Goal: Transaction & Acquisition: Purchase product/service

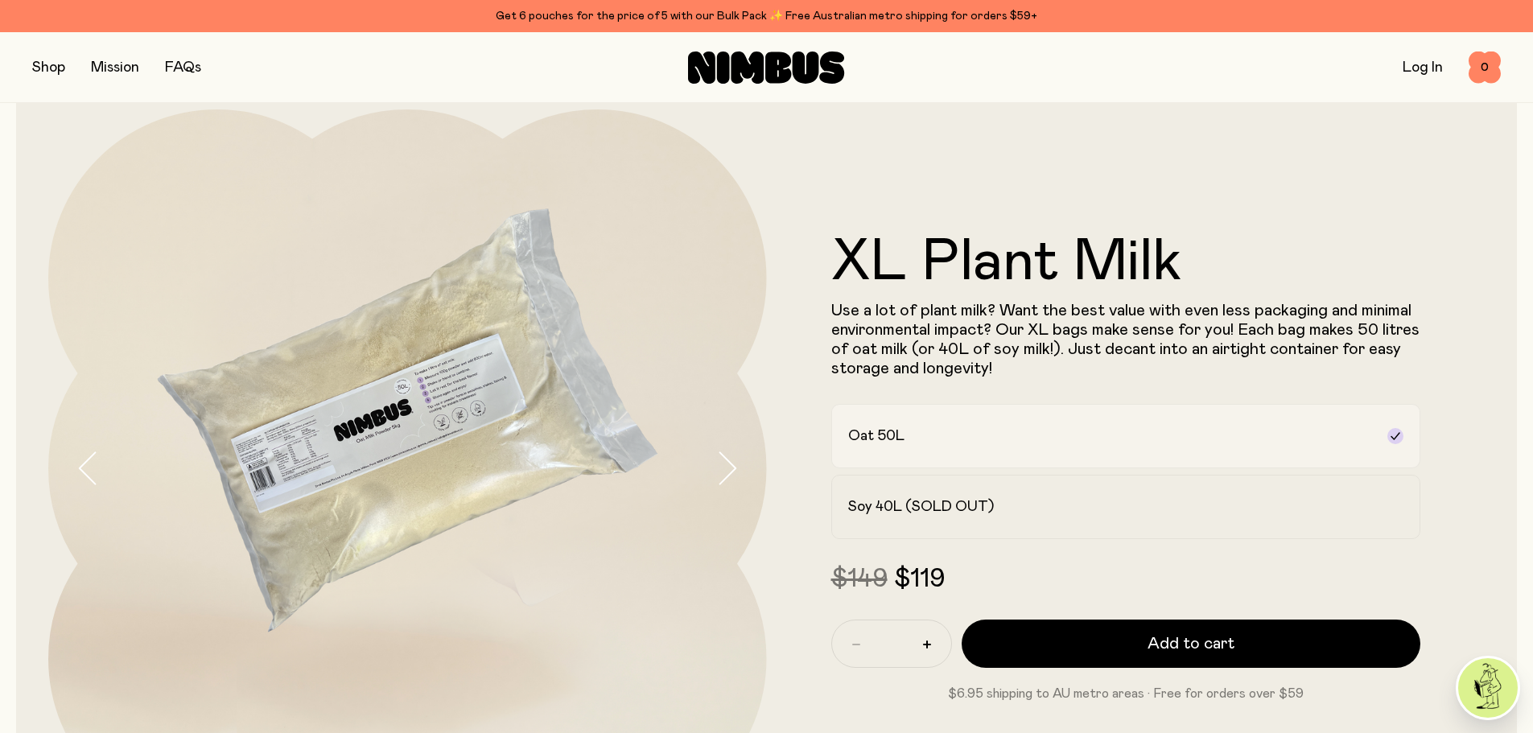
scroll to position [80, 0]
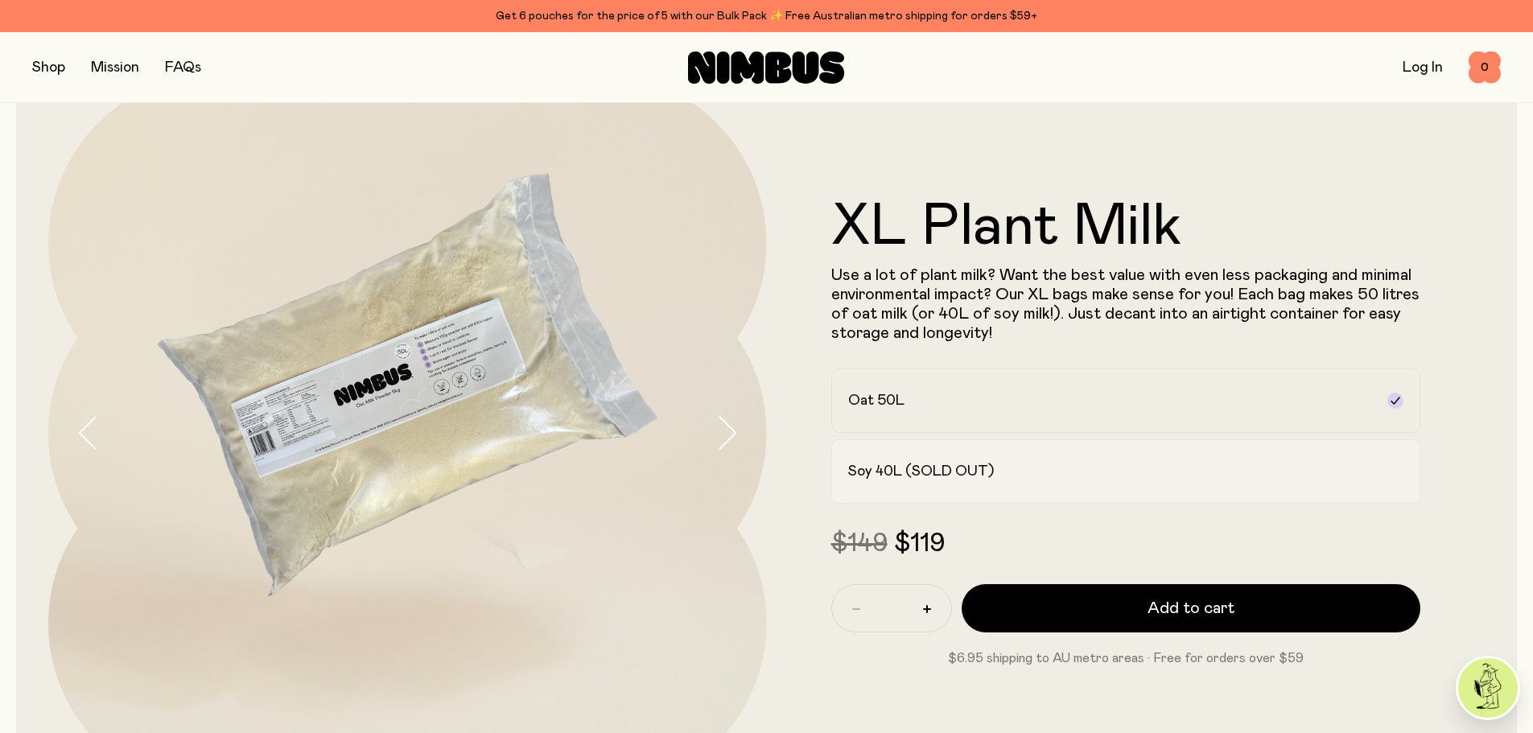
click at [1254, 469] on div "Soy 40L (SOLD OUT)" at bounding box center [1111, 471] width 527 height 19
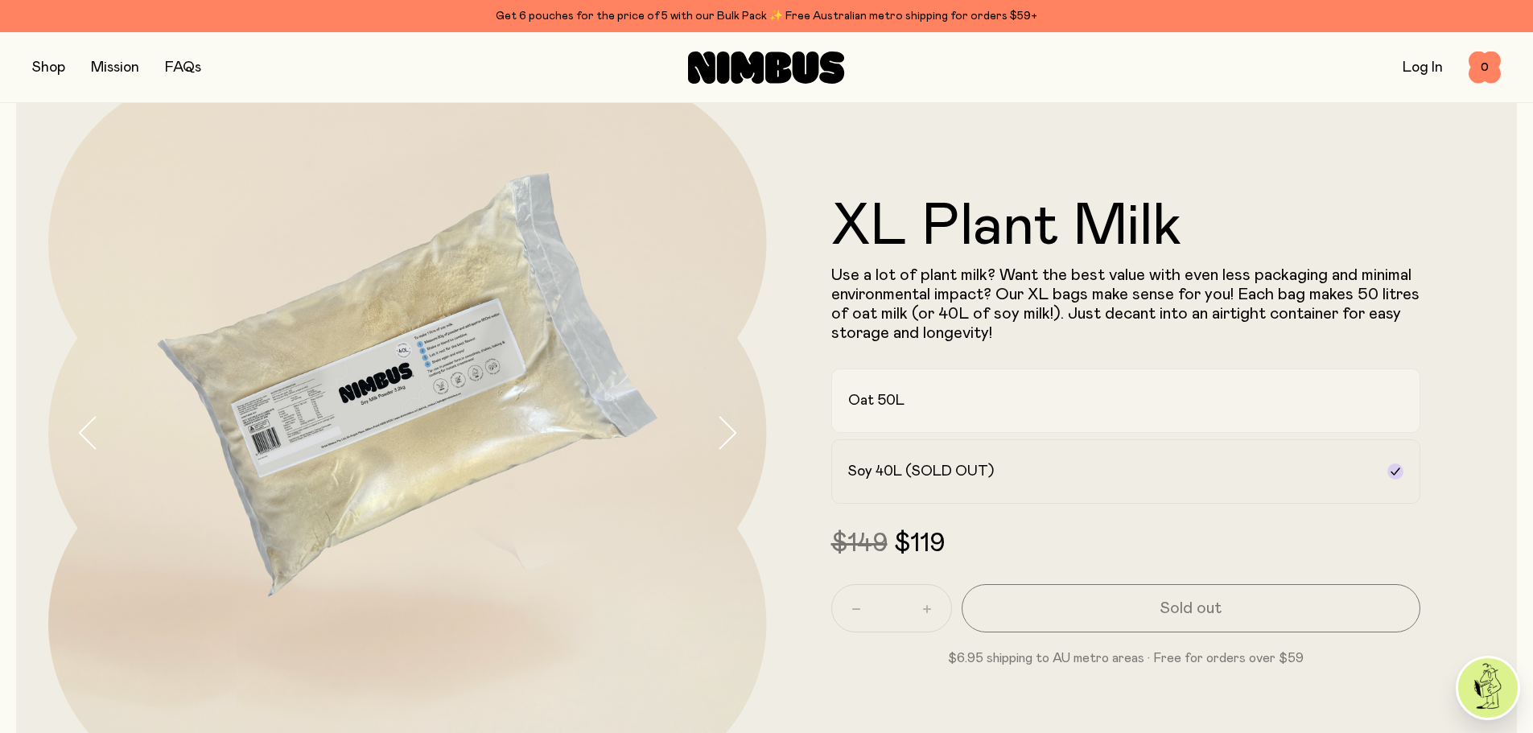
click at [1217, 394] on div "Oat 50L" at bounding box center [1111, 400] width 527 height 19
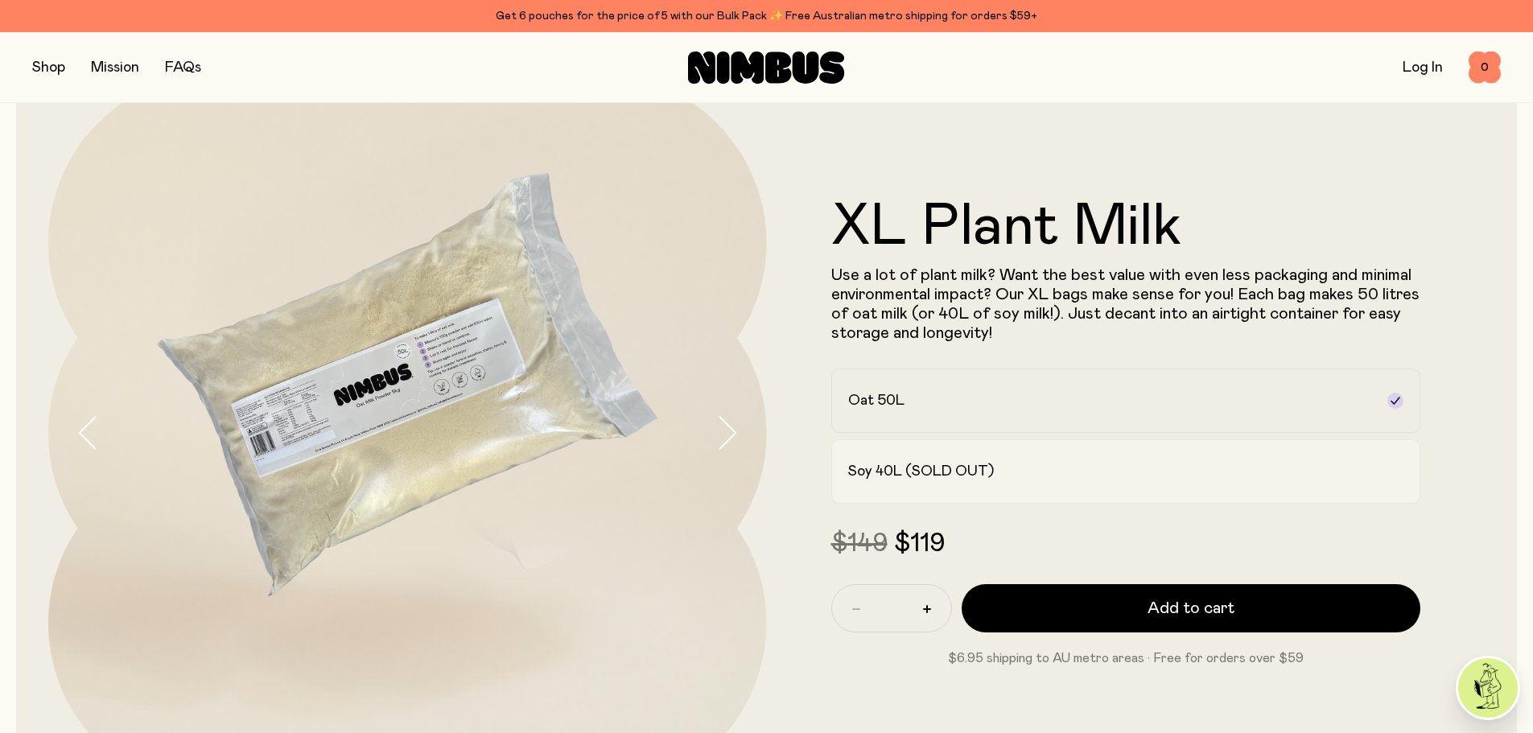
click at [1186, 471] on div "Soy 40L (SOLD OUT)" at bounding box center [1111, 471] width 527 height 19
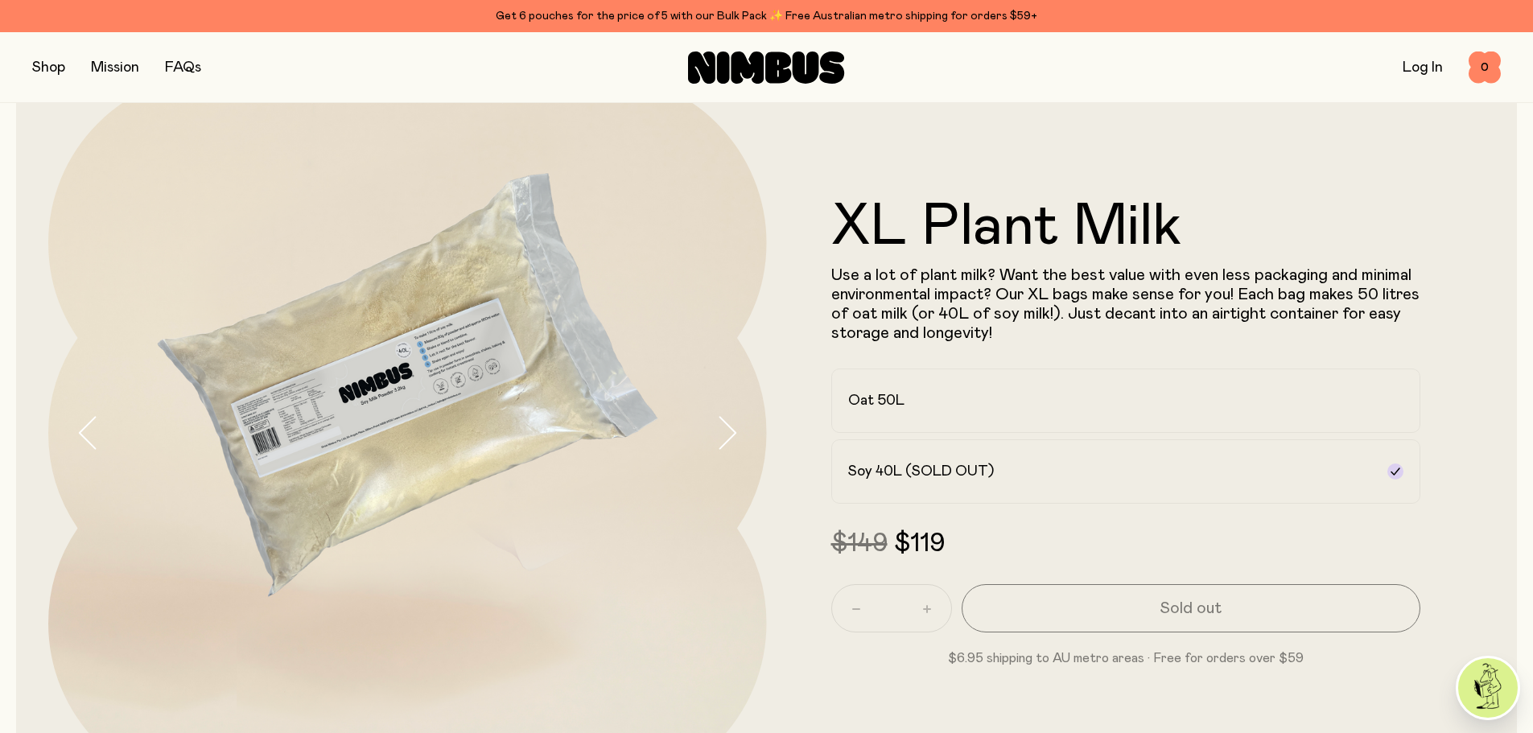
click at [43, 75] on button "button" at bounding box center [48, 67] width 33 height 23
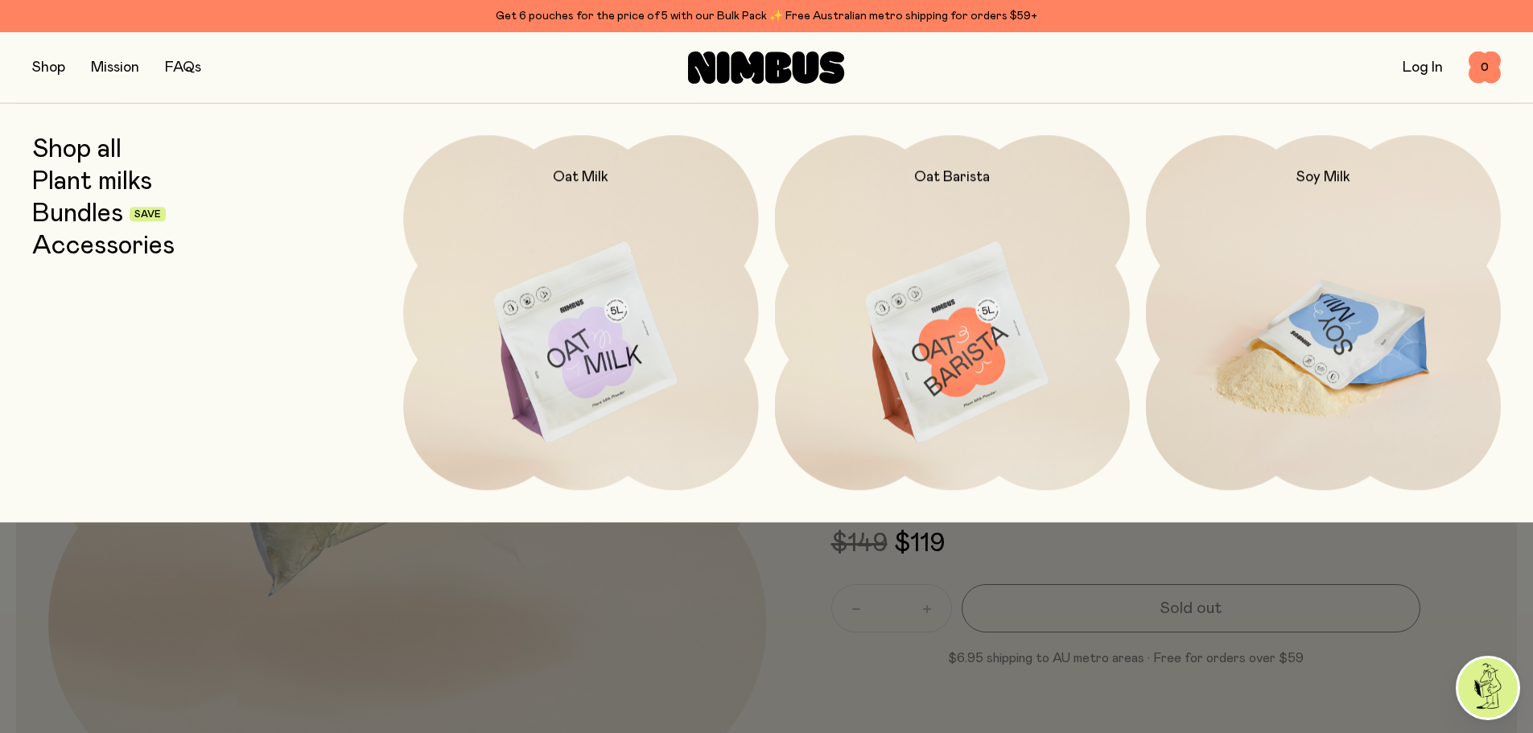
click at [1312, 298] on img at bounding box center [1323, 343] width 355 height 417
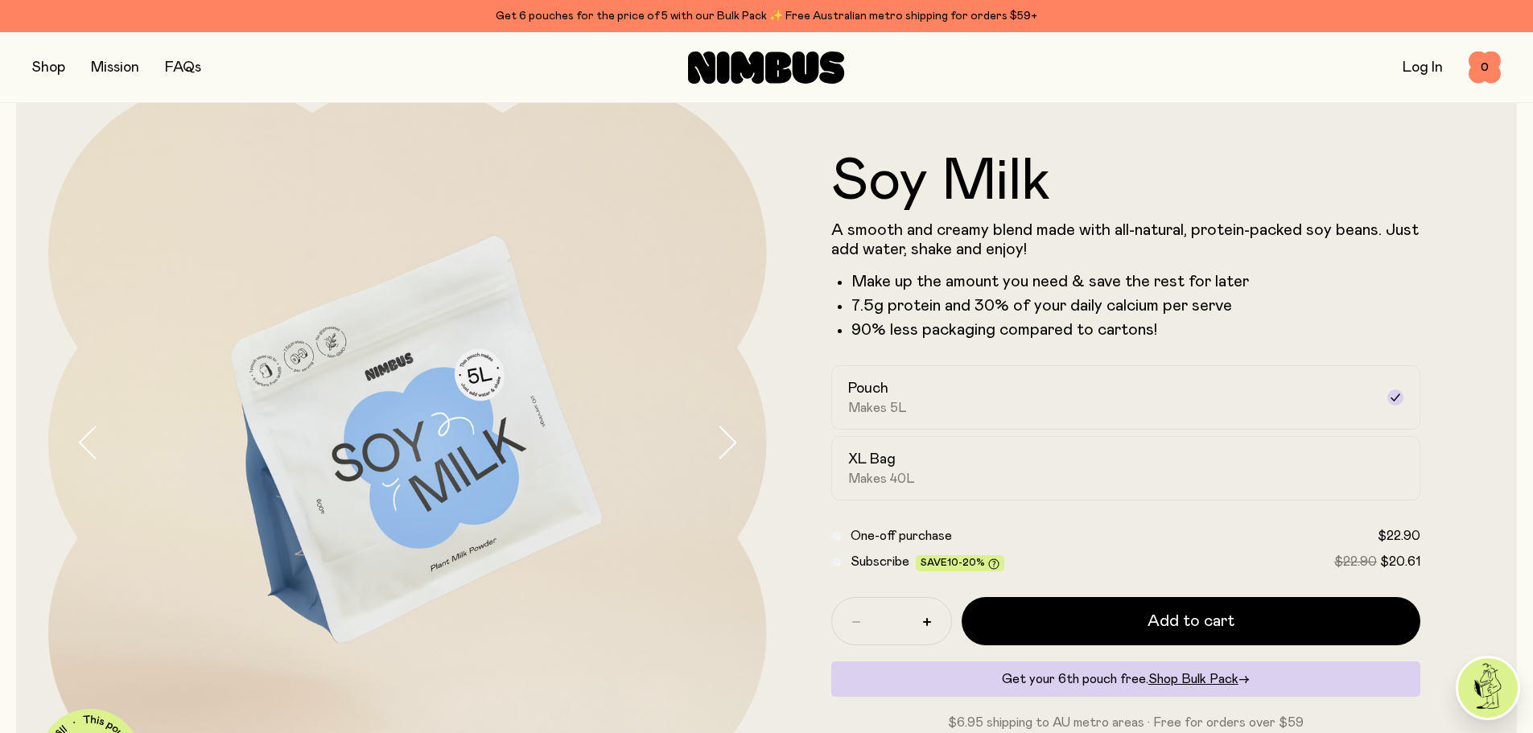
scroll to position [161, 0]
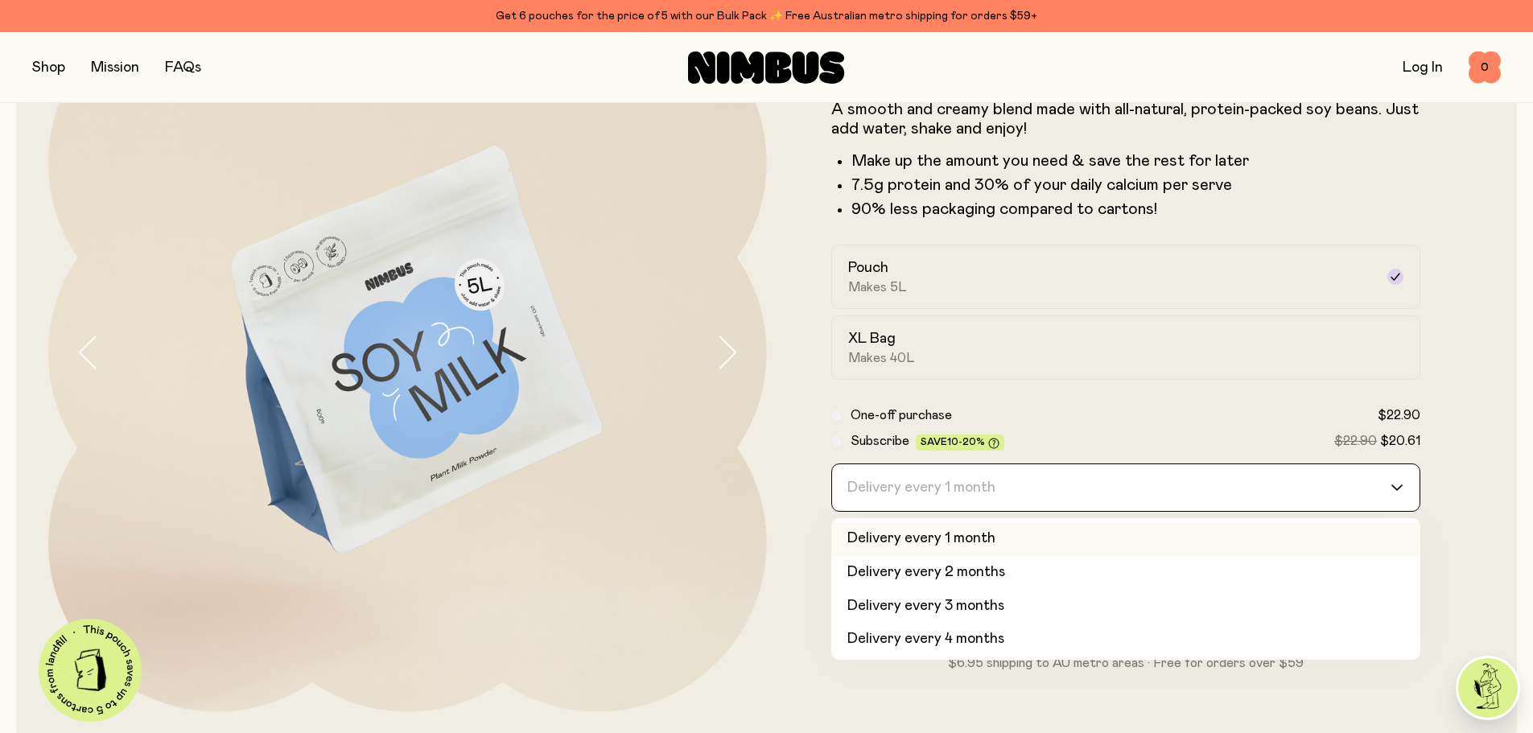
click at [1374, 494] on input "Search for option" at bounding box center [1116, 487] width 548 height 47
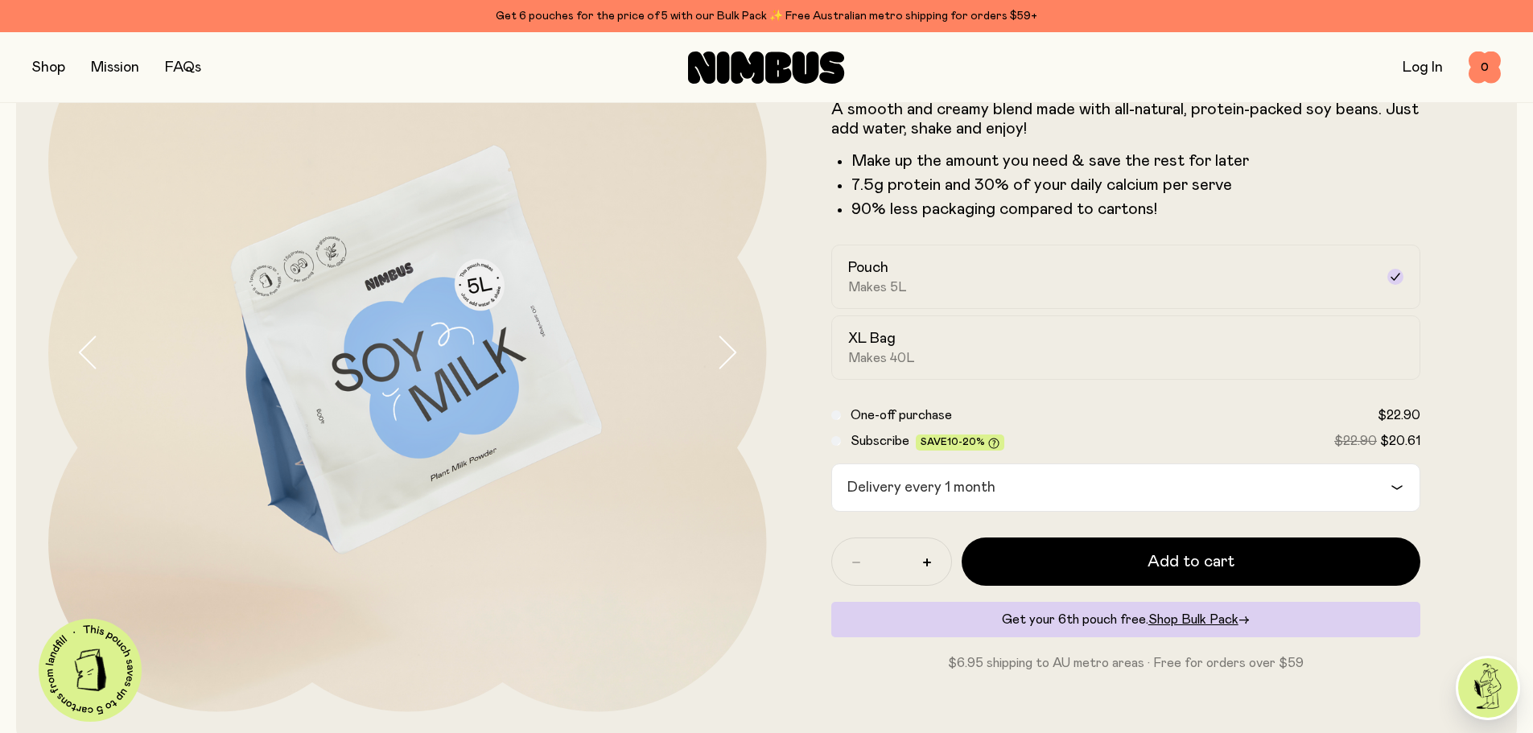
click at [1475, 354] on form "Soy Milk A smooth and creamy blend made with all-natural, protein-packed soy be…" at bounding box center [1126, 352] width 719 height 641
click at [1177, 622] on span "Shop Bulk Pack" at bounding box center [1193, 619] width 90 height 13
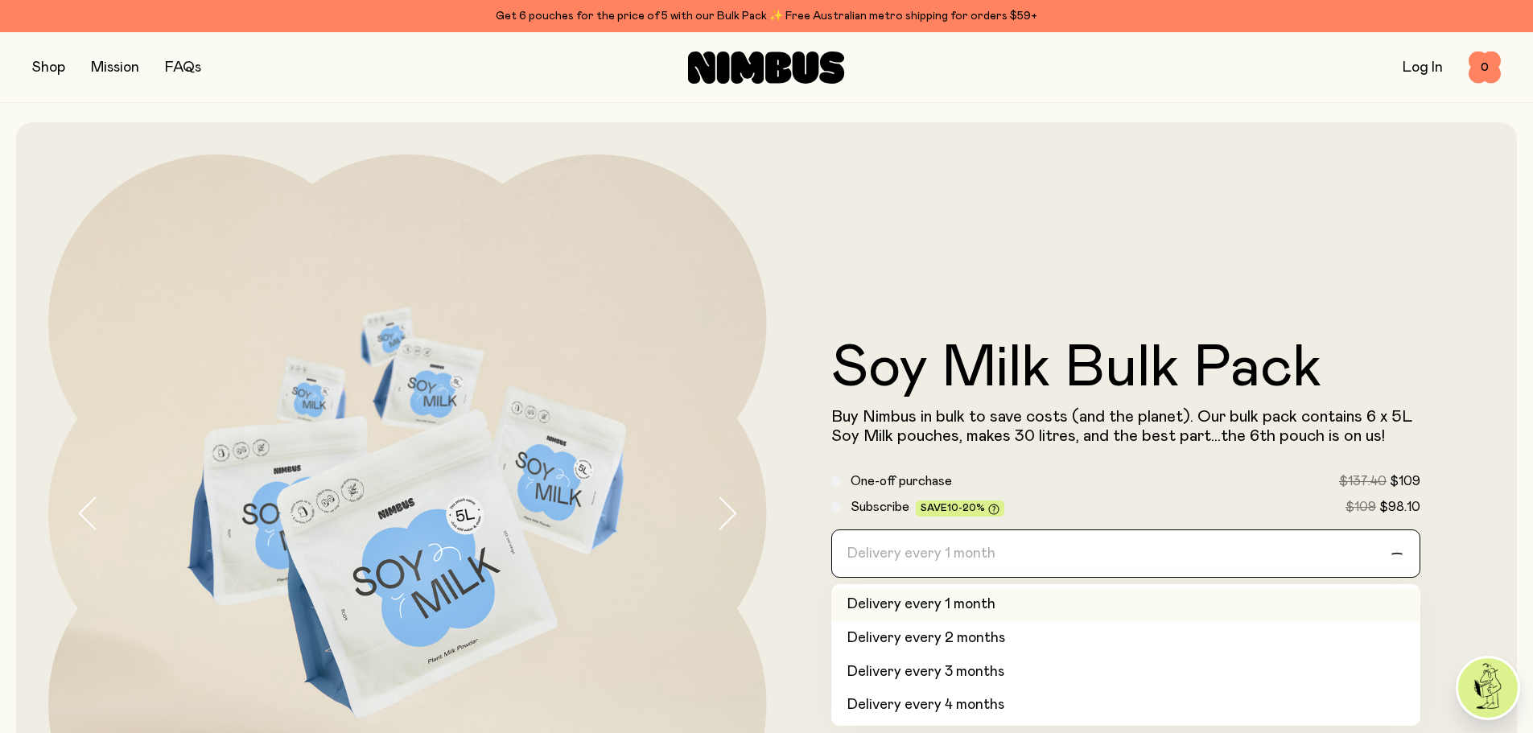
click at [1398, 562] on div "Loading..." at bounding box center [1404, 553] width 29 height 47
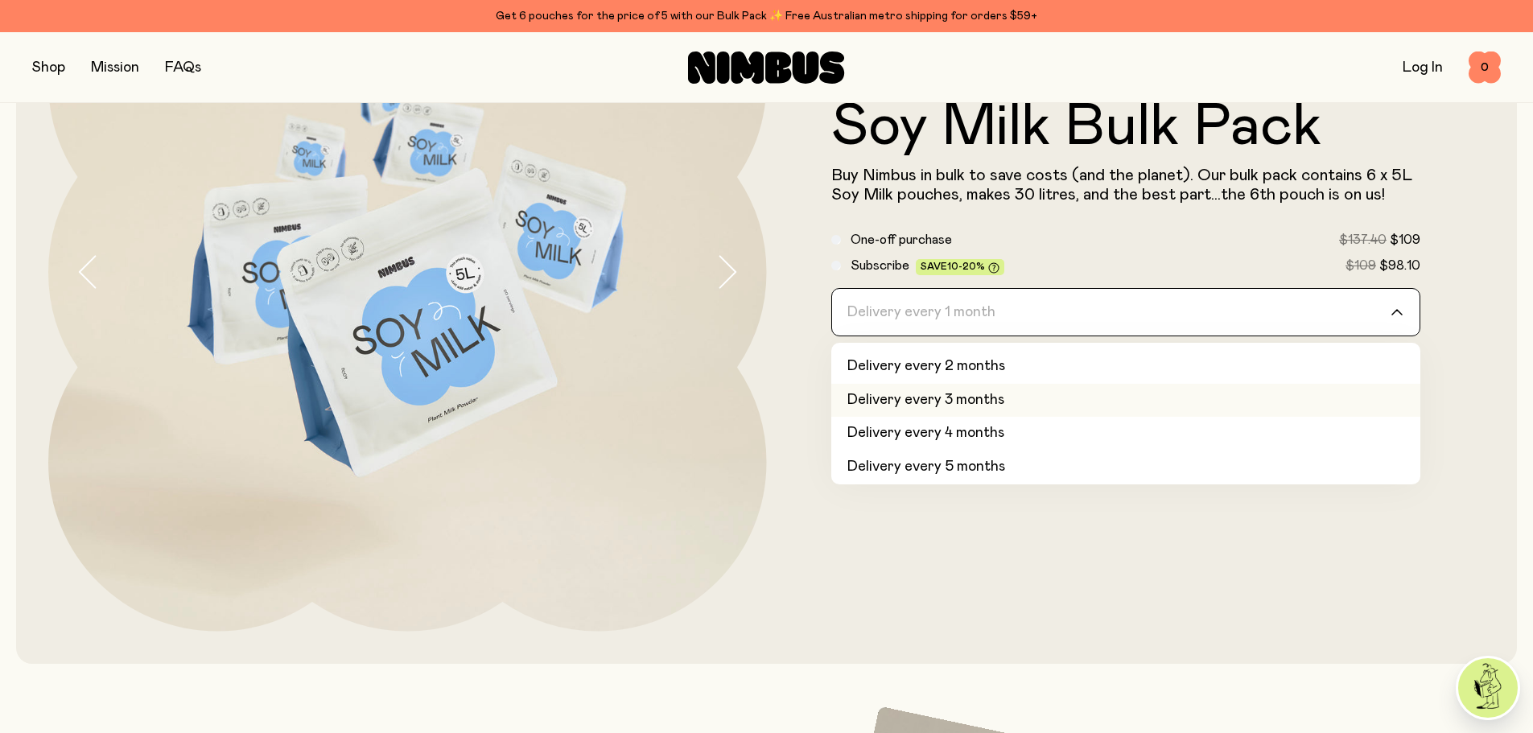
scroll to position [68, 0]
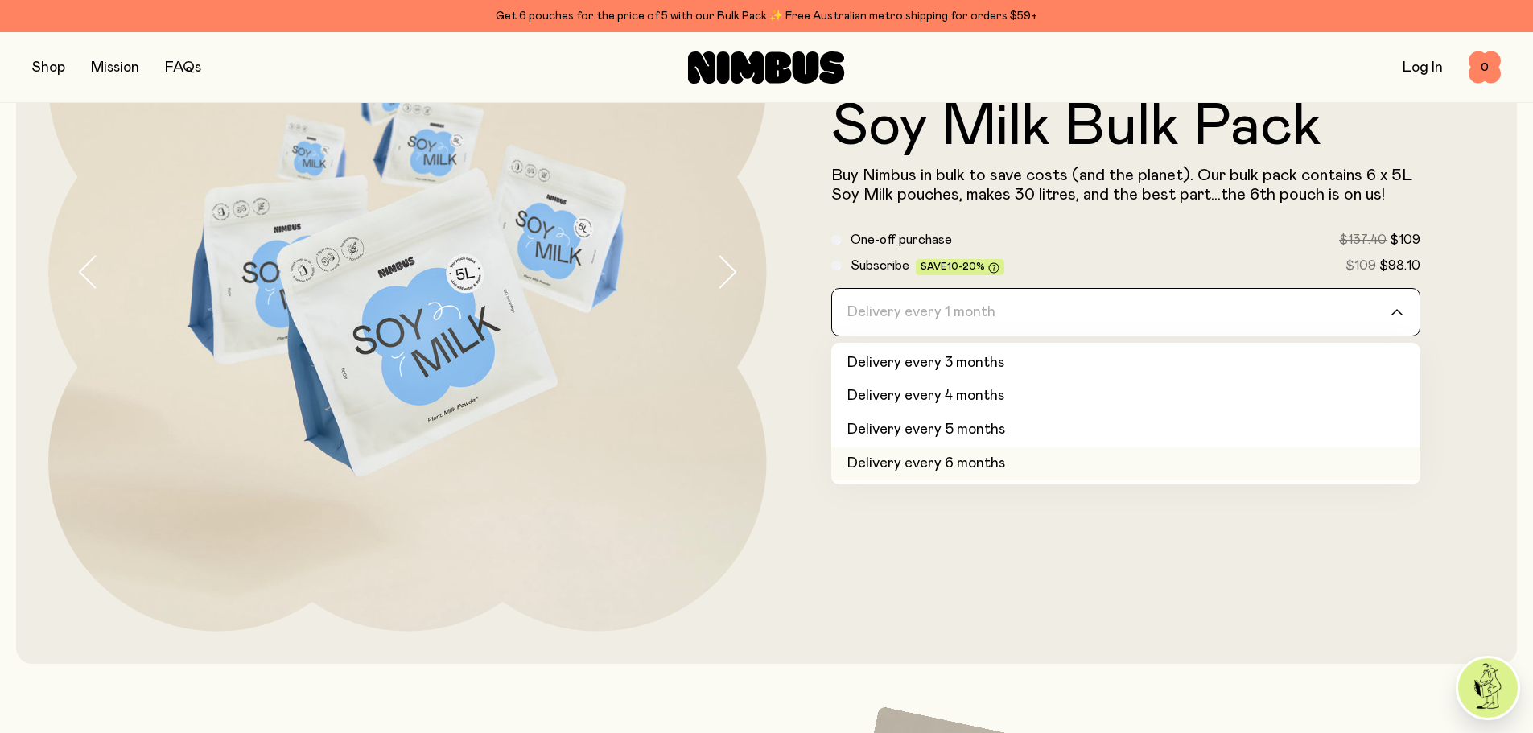
click at [917, 463] on li "Delivery every 6 months" at bounding box center [1126, 464] width 590 height 34
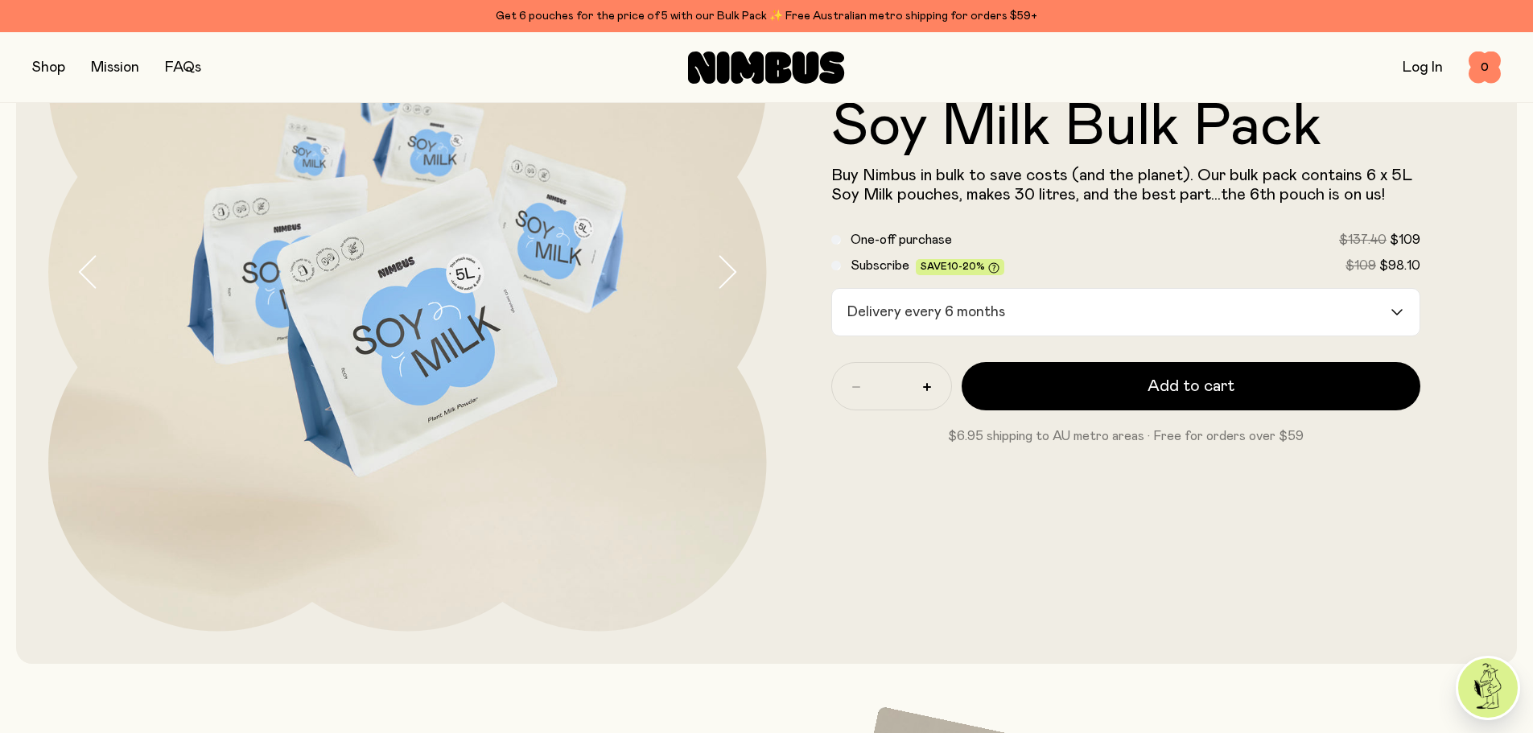
click at [1391, 317] on div "Loading..." at bounding box center [1404, 312] width 29 height 47
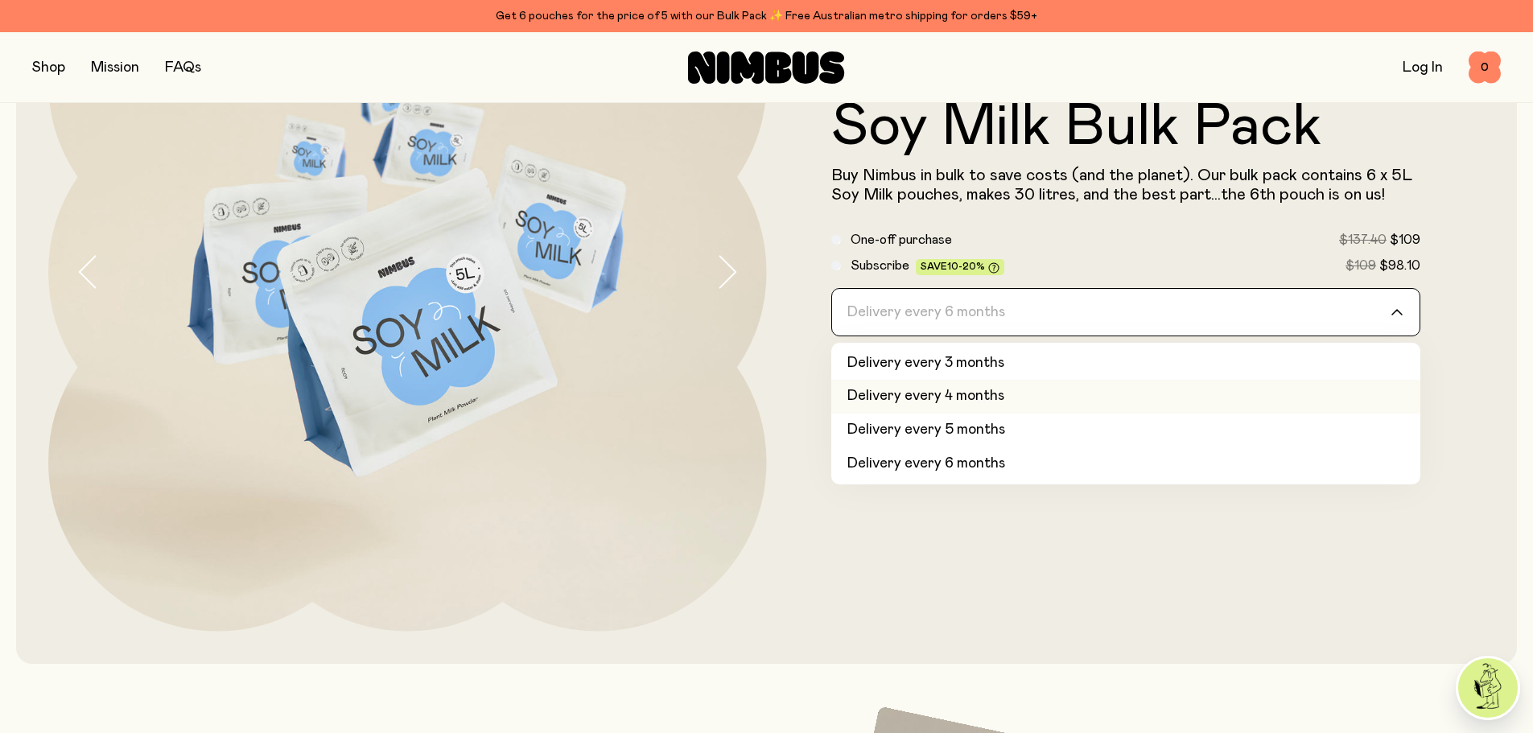
click at [998, 402] on li "Delivery every 4 months" at bounding box center [1126, 397] width 590 height 34
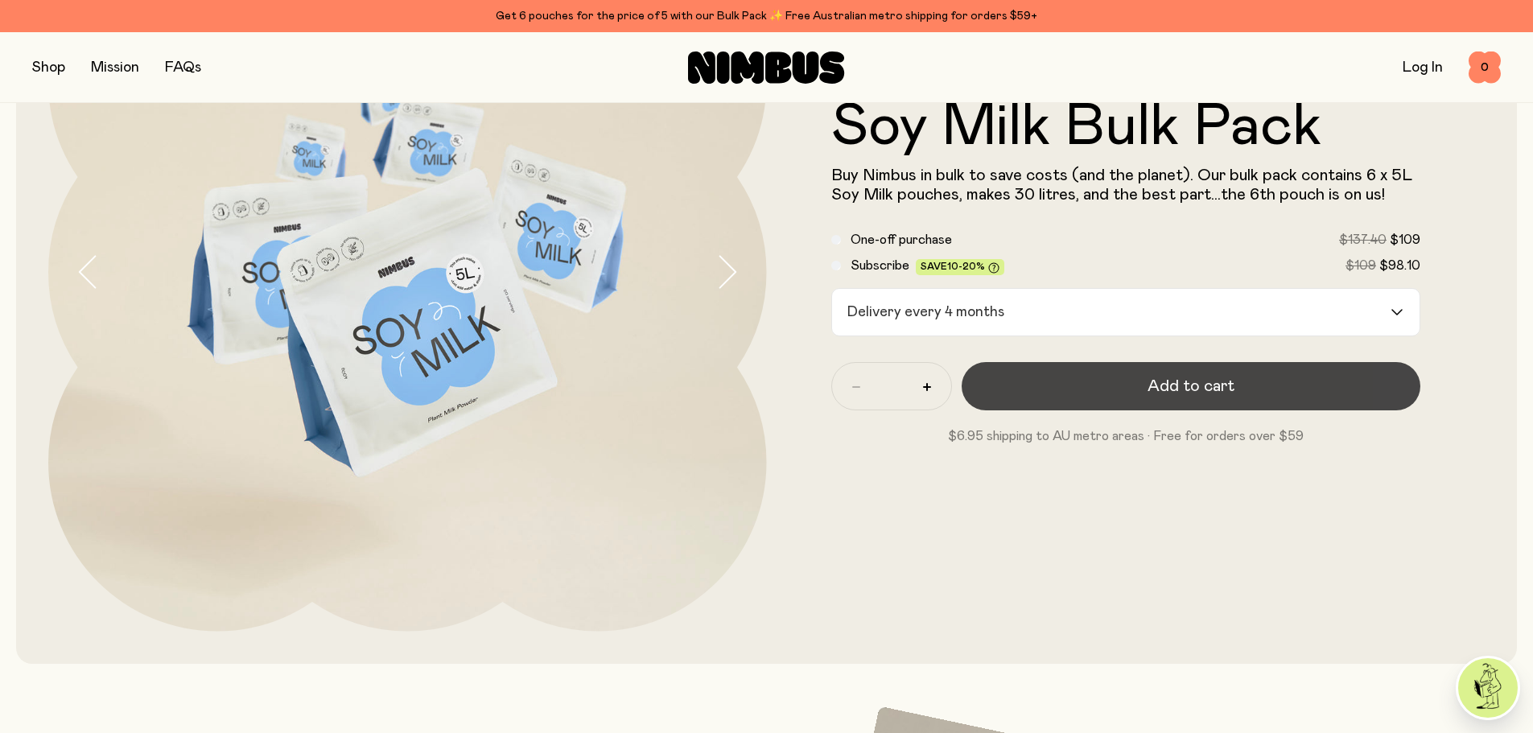
click at [1203, 394] on span "Add to cart" at bounding box center [1190, 386] width 87 height 23
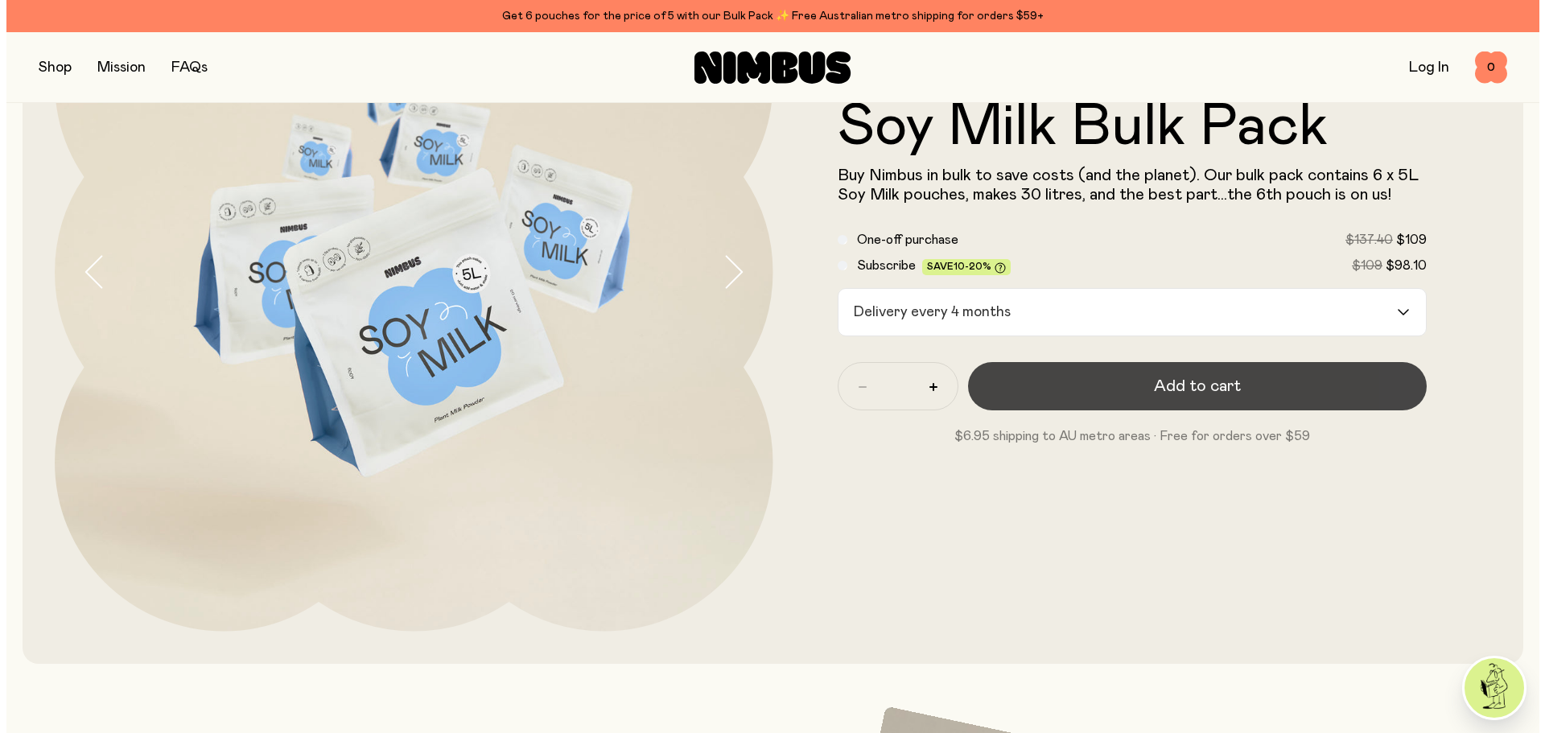
scroll to position [0, 0]
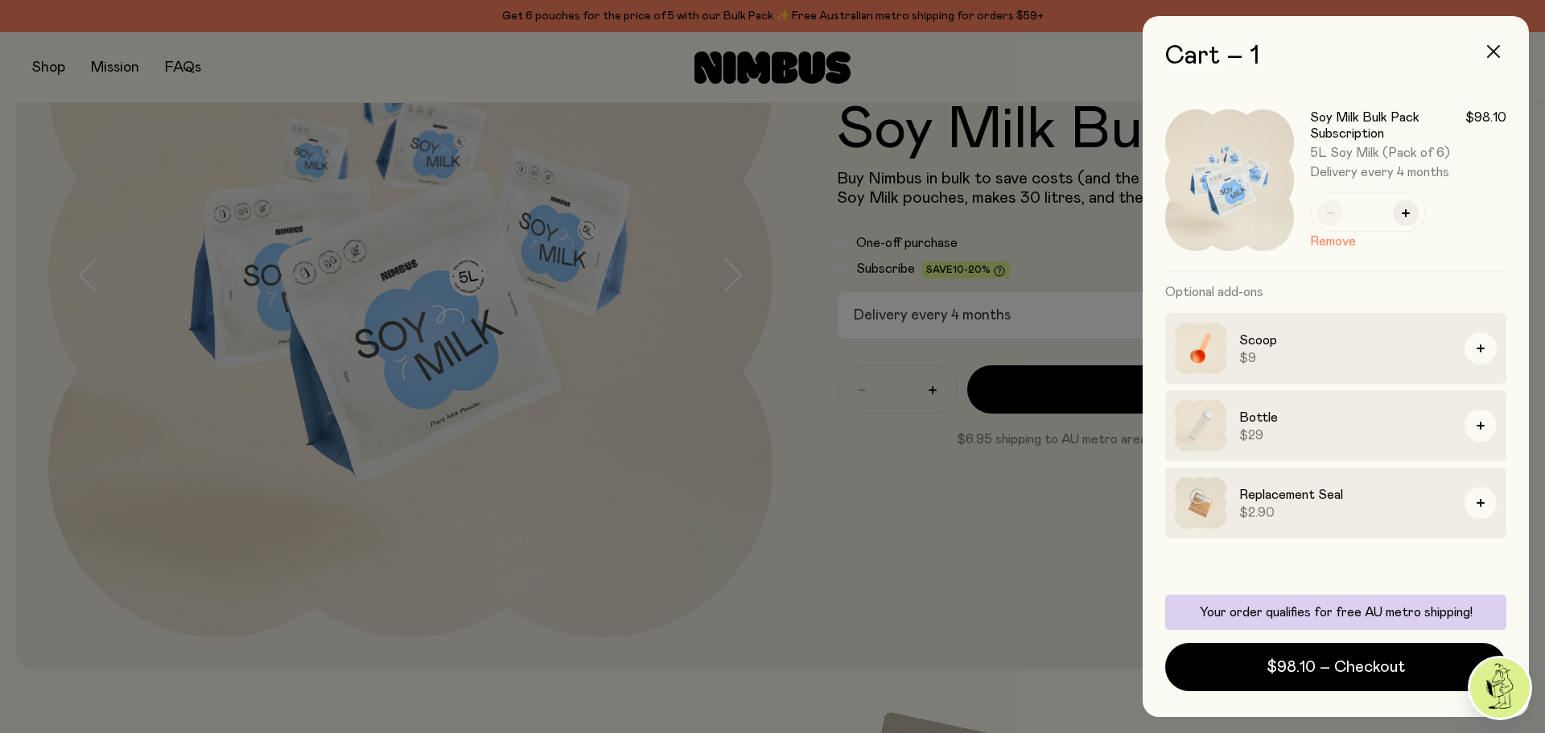
click at [1491, 52] on icon "button" at bounding box center [1493, 51] width 13 height 13
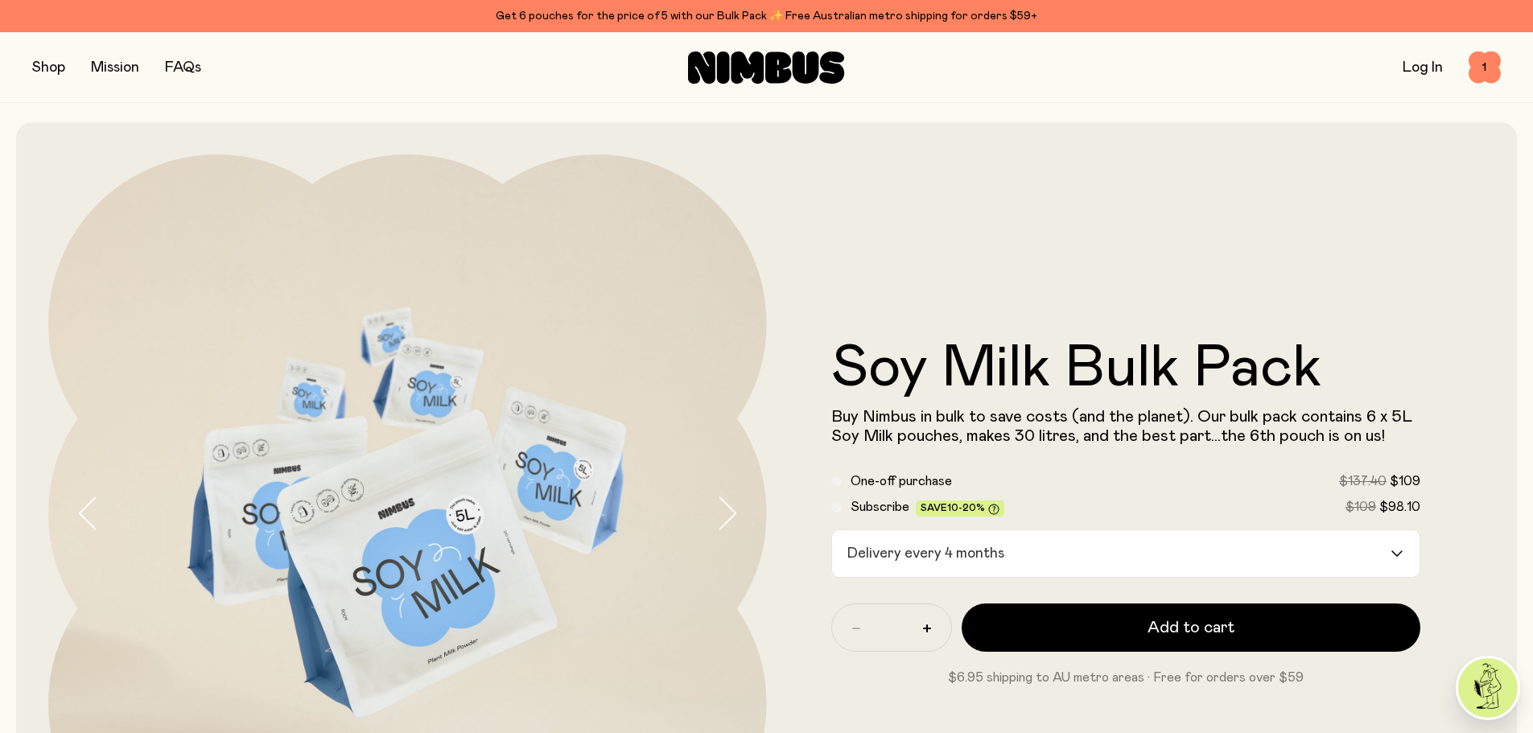
click at [50, 74] on button "button" at bounding box center [48, 67] width 33 height 23
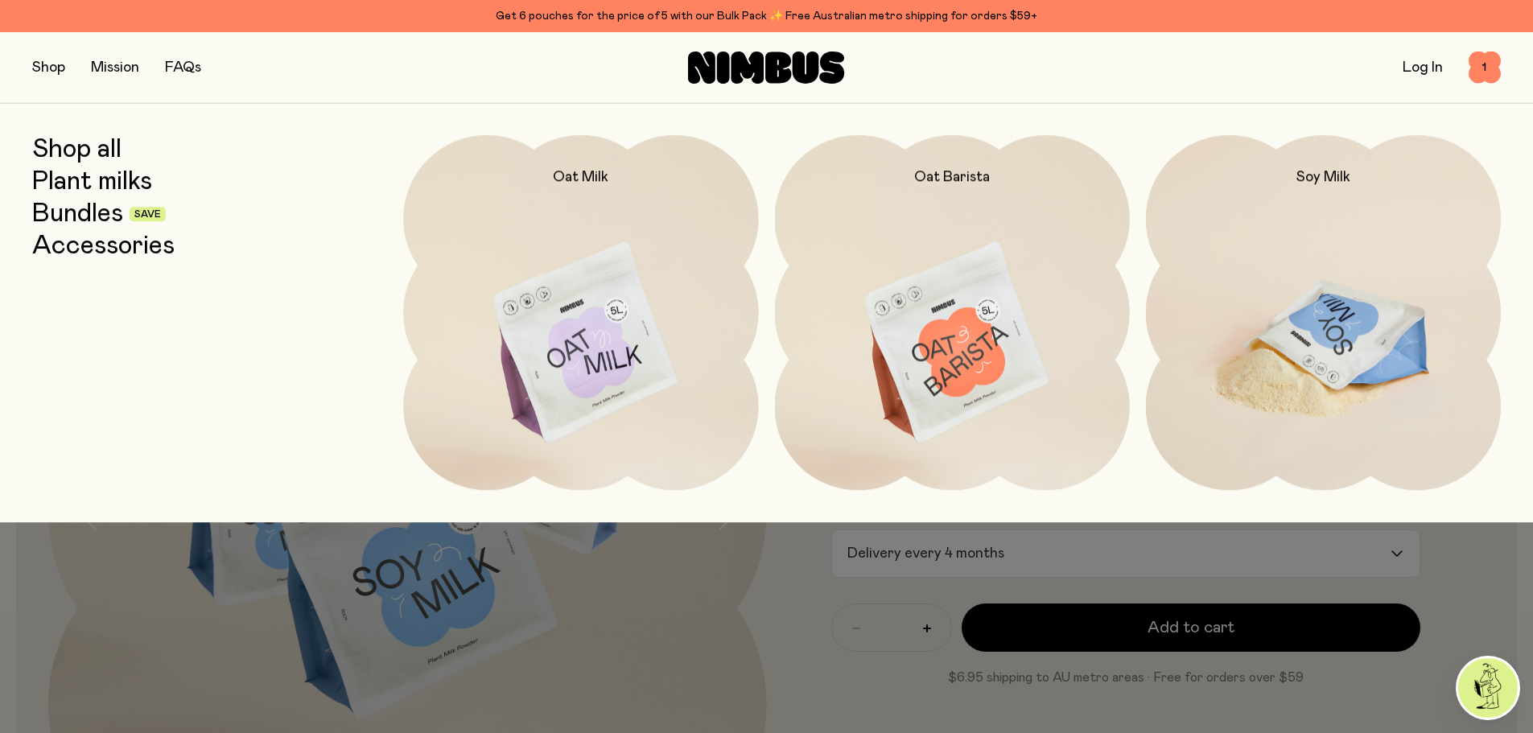
click at [1353, 318] on img at bounding box center [1323, 343] width 355 height 417
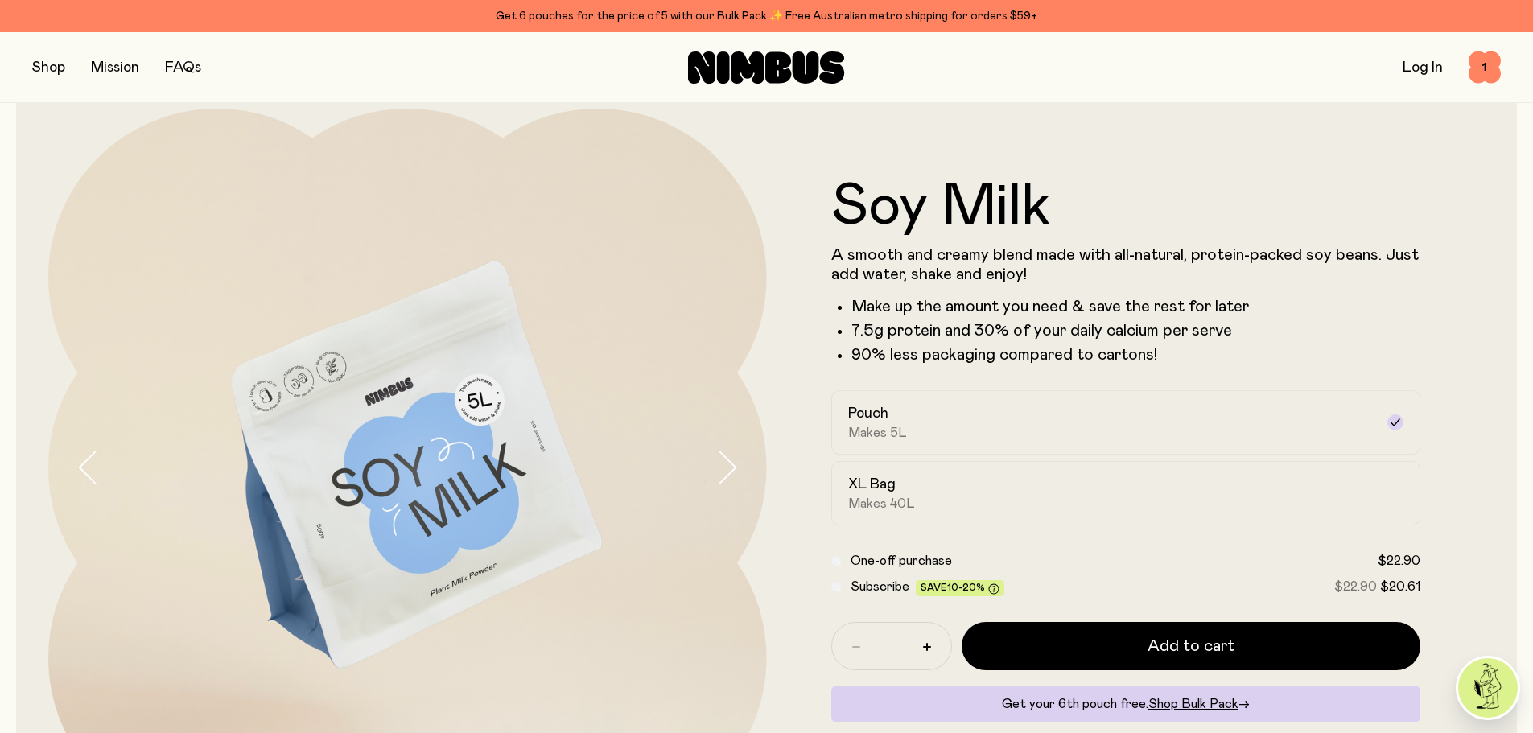
scroll to position [80, 0]
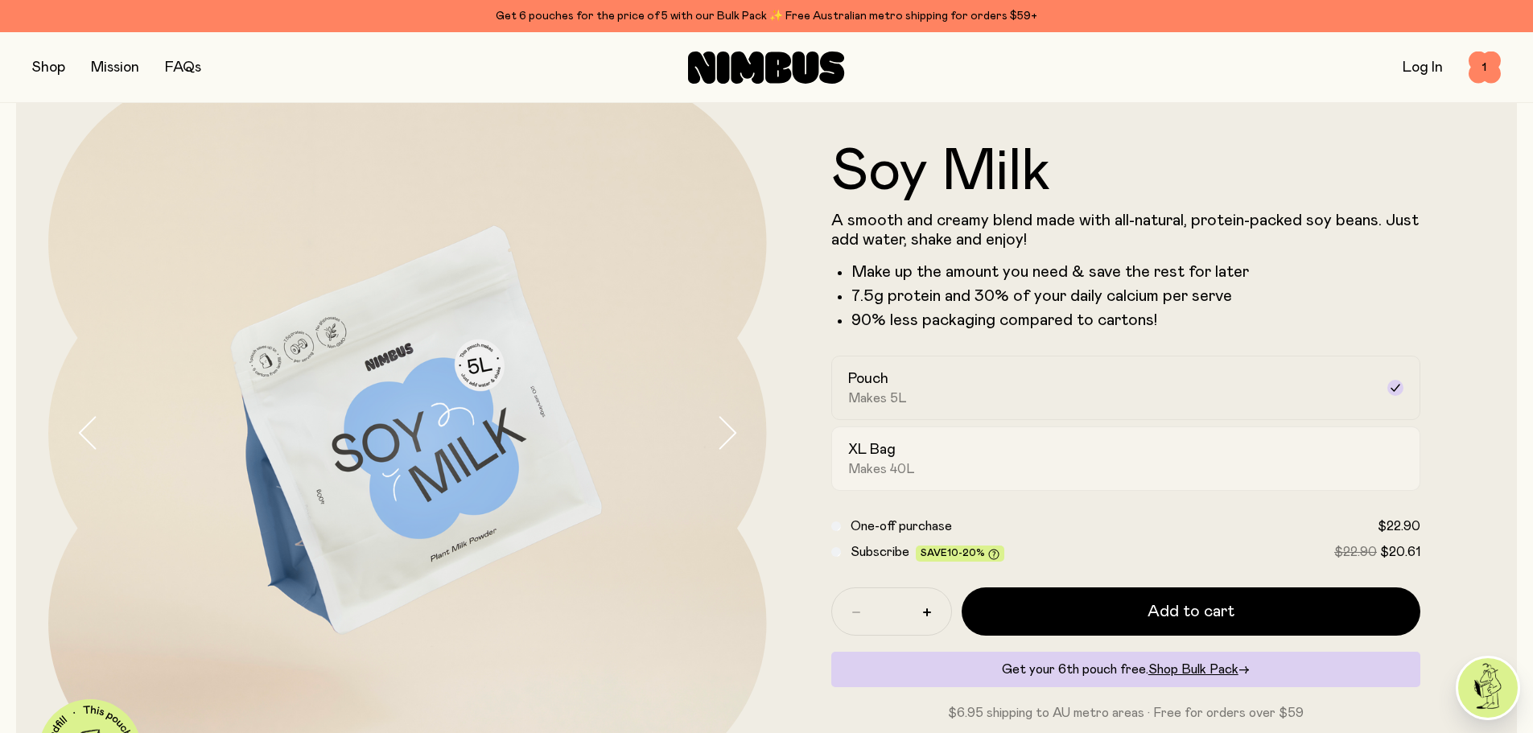
click at [945, 447] on div "XL Bag Makes 40L" at bounding box center [1111, 458] width 527 height 37
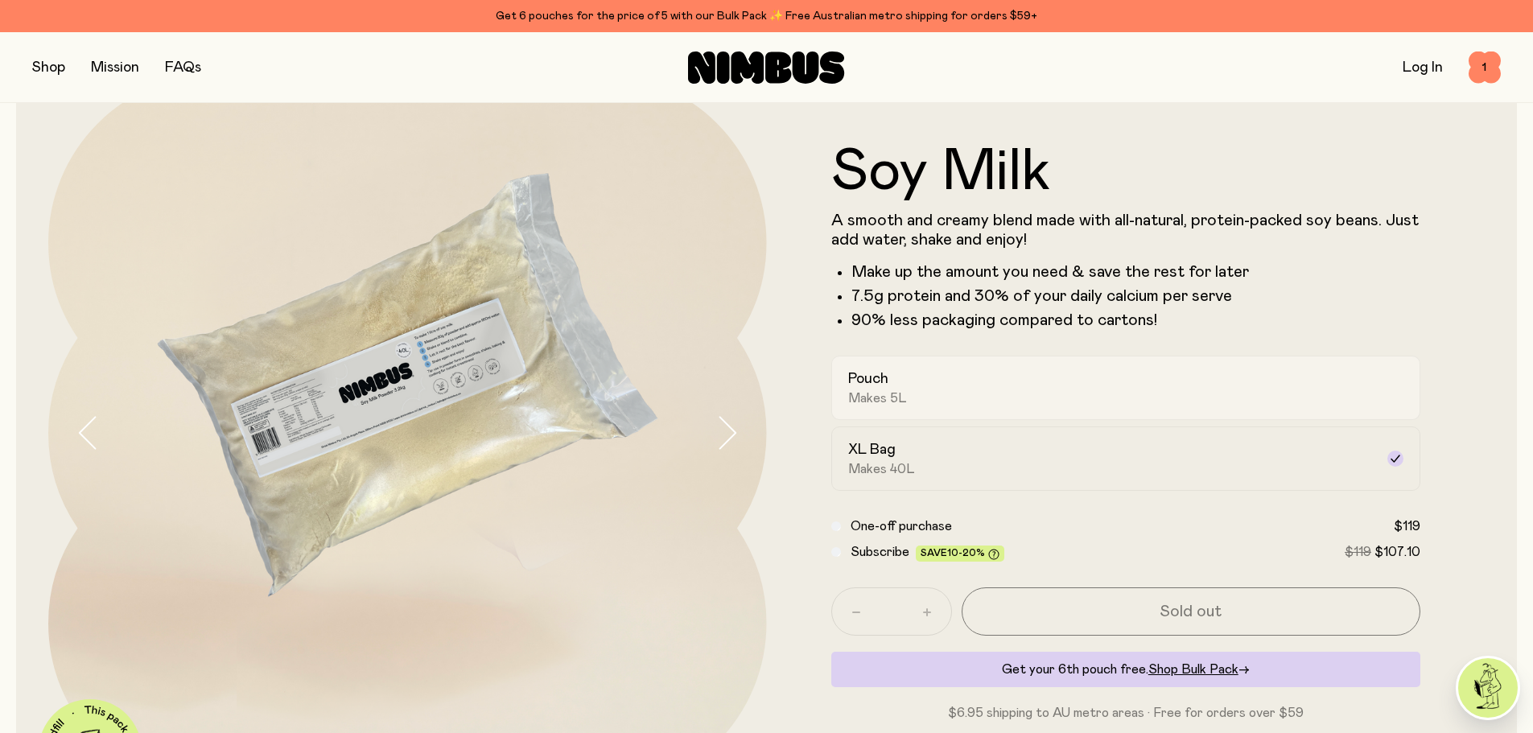
click at [974, 384] on div "Pouch Makes 5L" at bounding box center [1111, 387] width 527 height 37
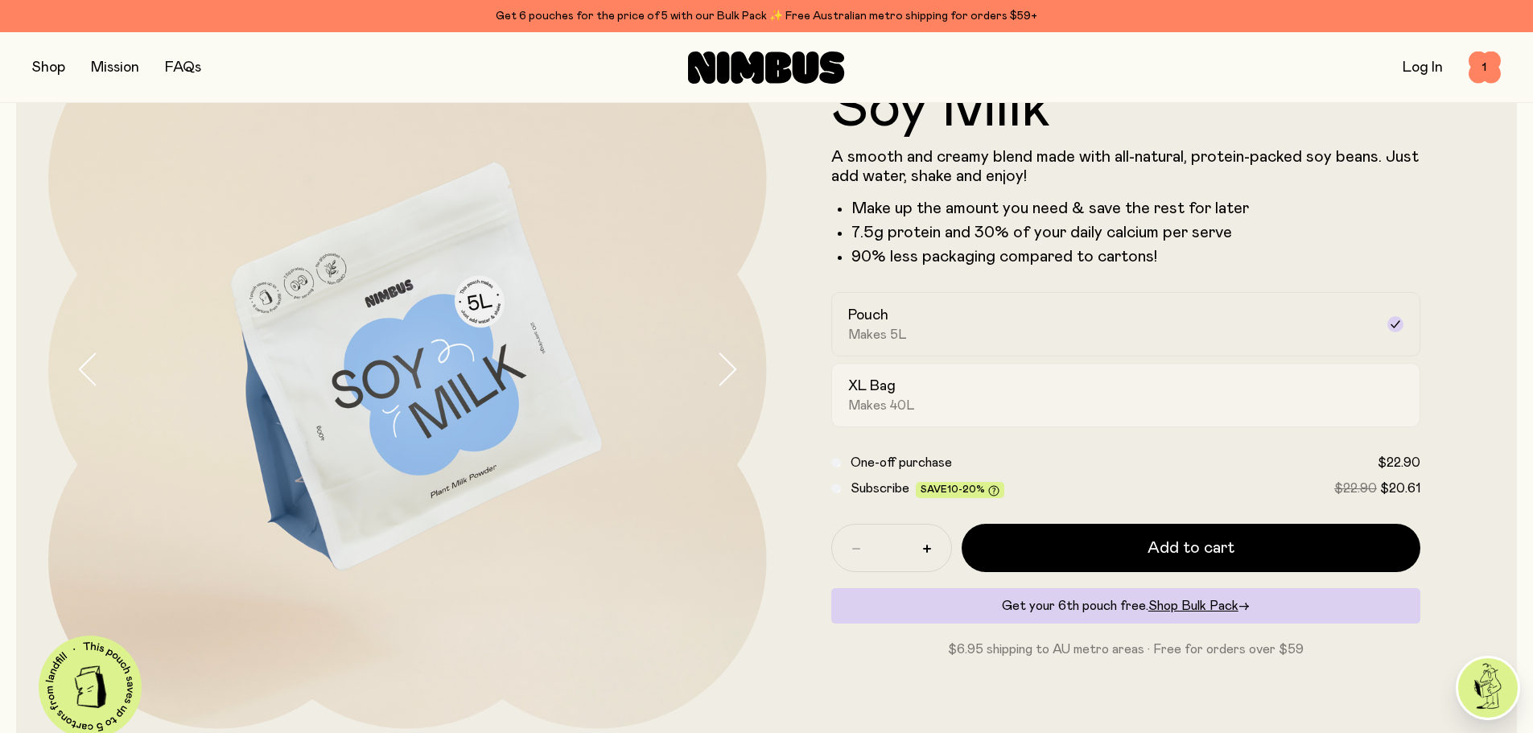
scroll to position [0, 0]
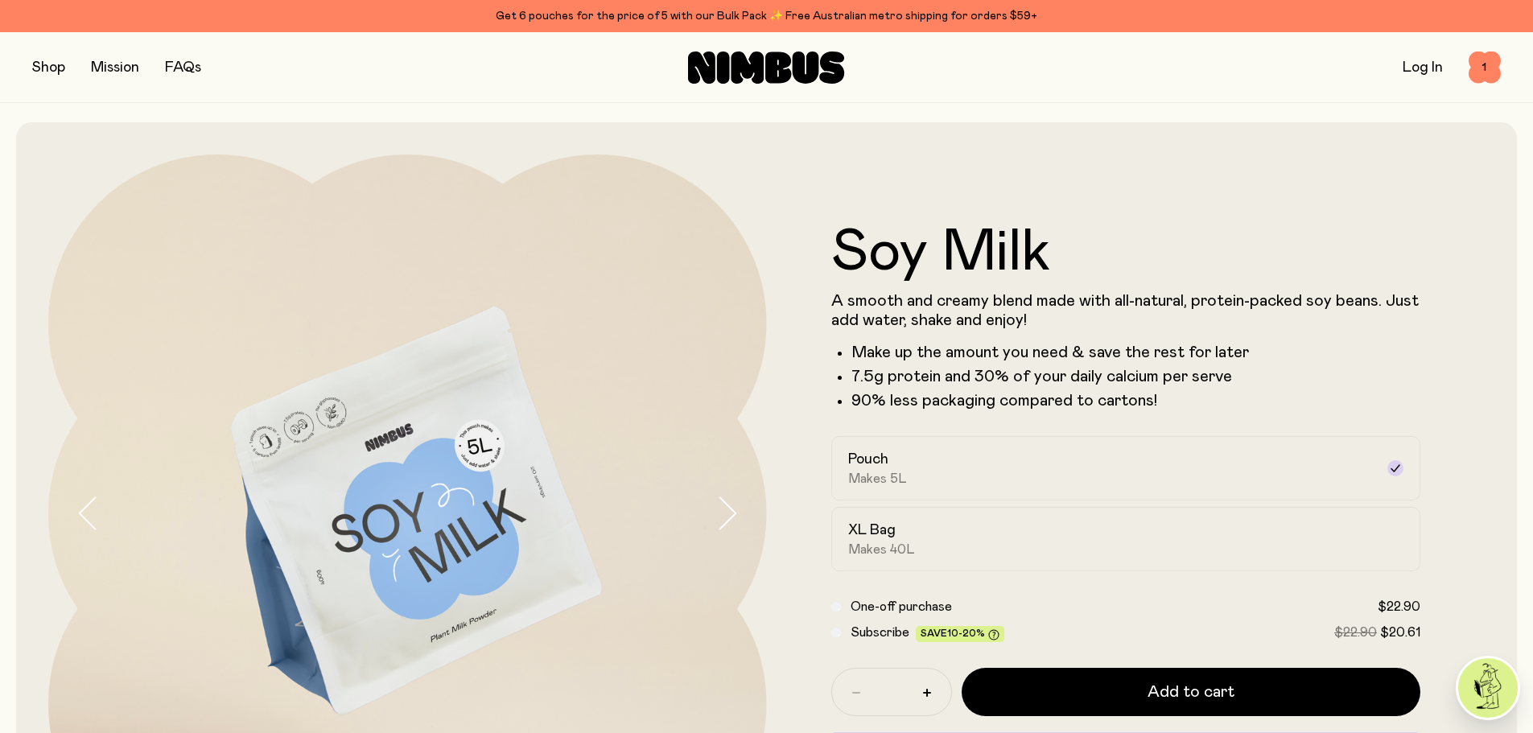
click at [53, 72] on button "button" at bounding box center [48, 67] width 33 height 23
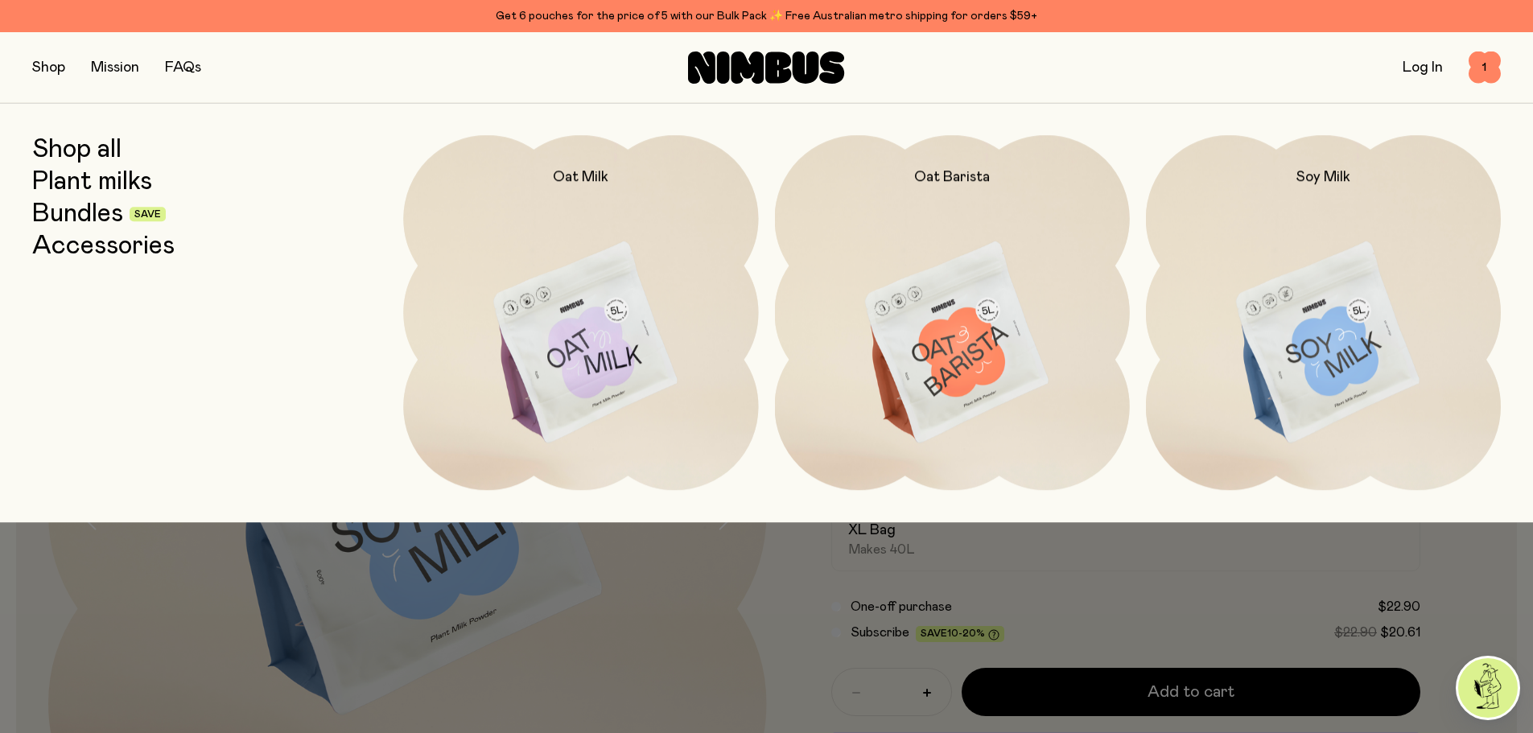
click at [104, 256] on link "Accessories" at bounding box center [103, 246] width 142 height 29
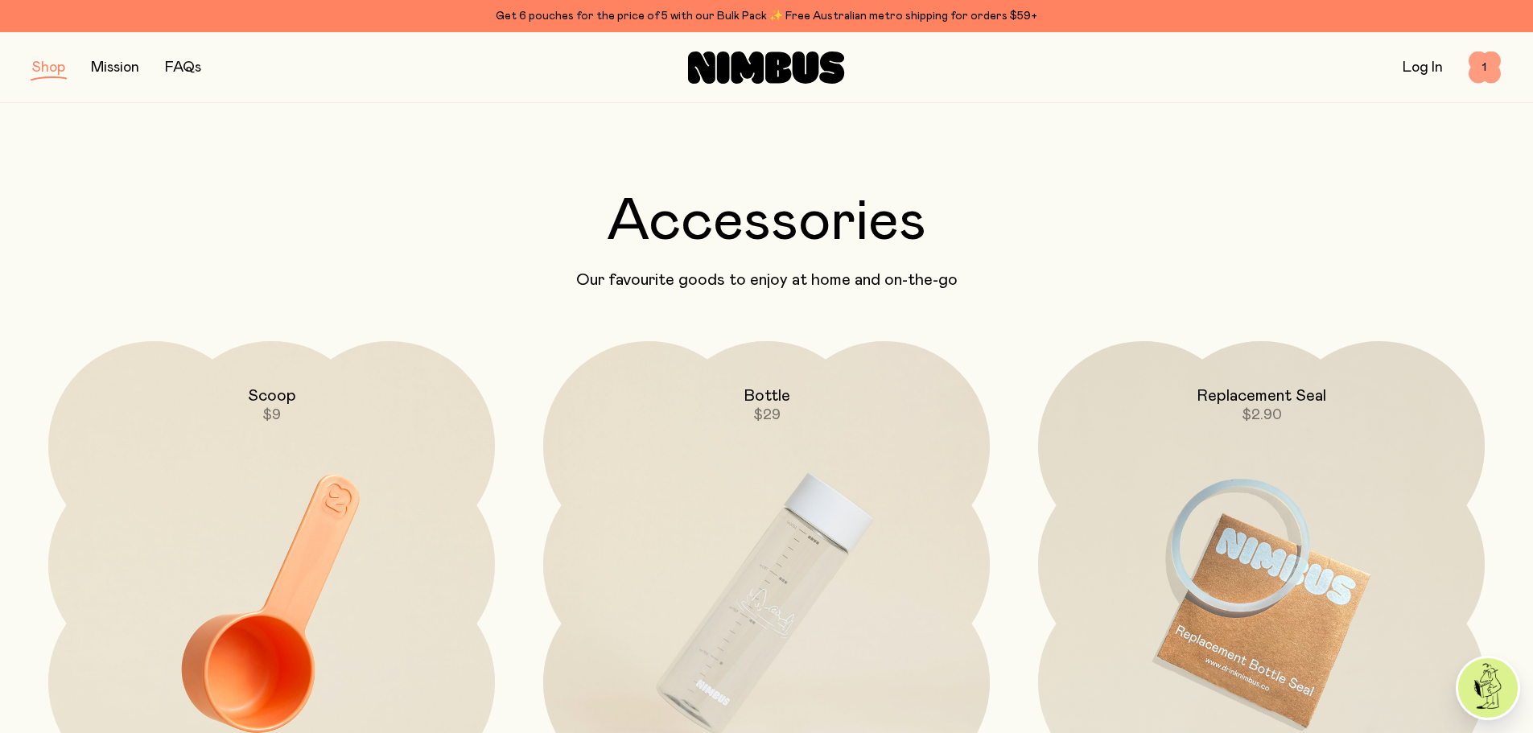
click at [1474, 75] on span "1" at bounding box center [1485, 67] width 32 height 32
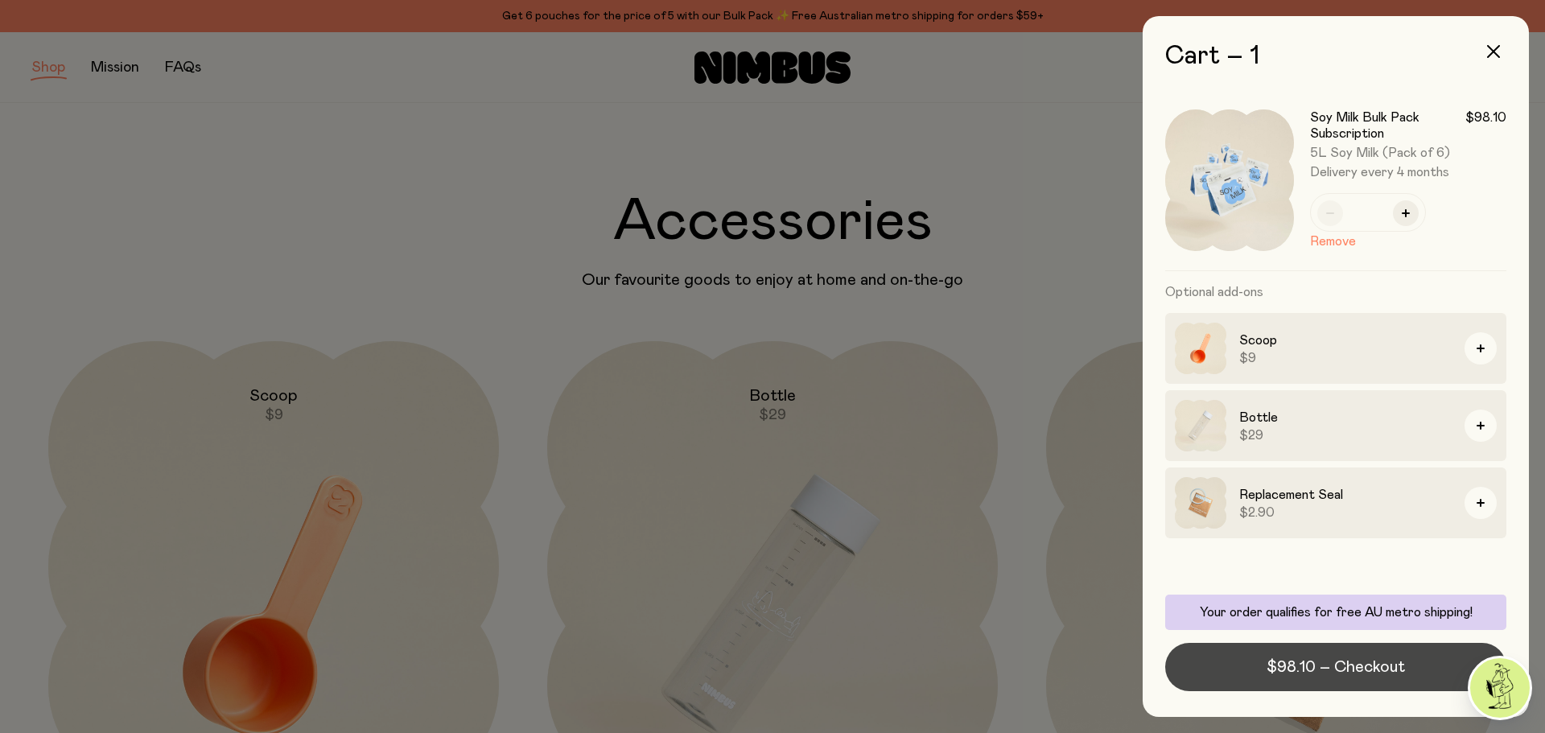
click at [1339, 669] on span "$98.10 – Checkout" at bounding box center [1336, 667] width 138 height 23
